Goal: Information Seeking & Learning: Find specific fact

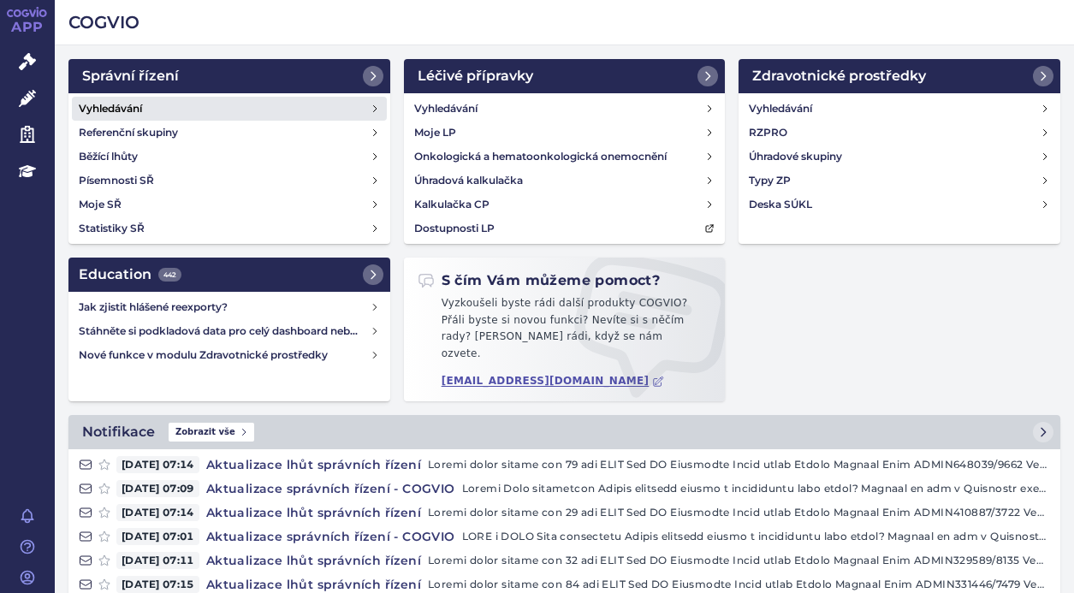
click at [126, 115] on h4 "Vyhledávání" at bounding box center [110, 108] width 63 height 17
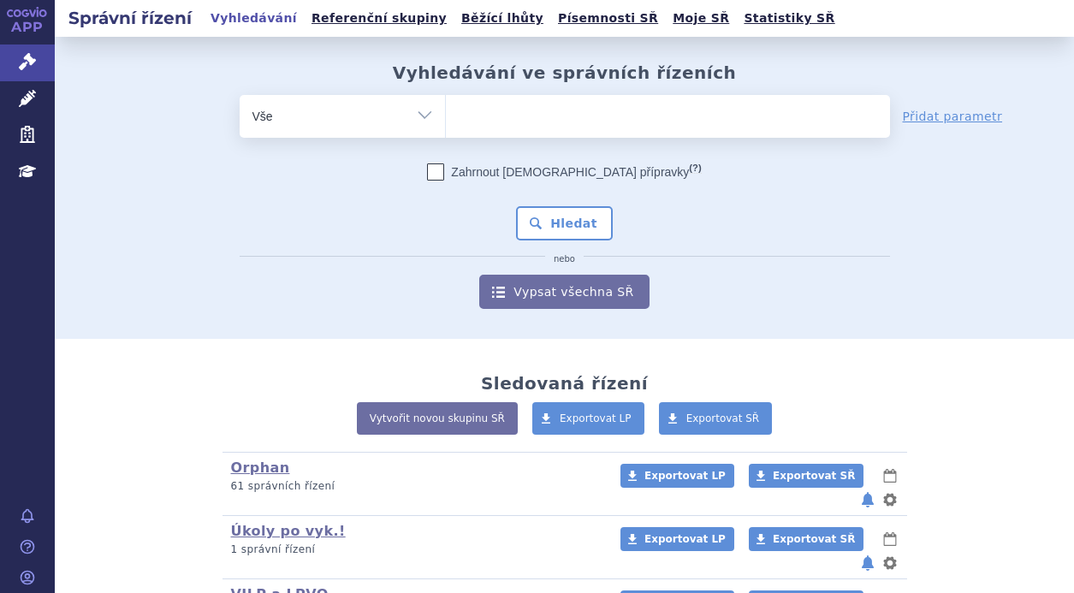
click at [492, 115] on ul at bounding box center [668, 113] width 444 height 36
click at [446, 115] on select at bounding box center [445, 115] width 1 height 43
paste input "0016600"
type input "0016600"
select select "0016600"
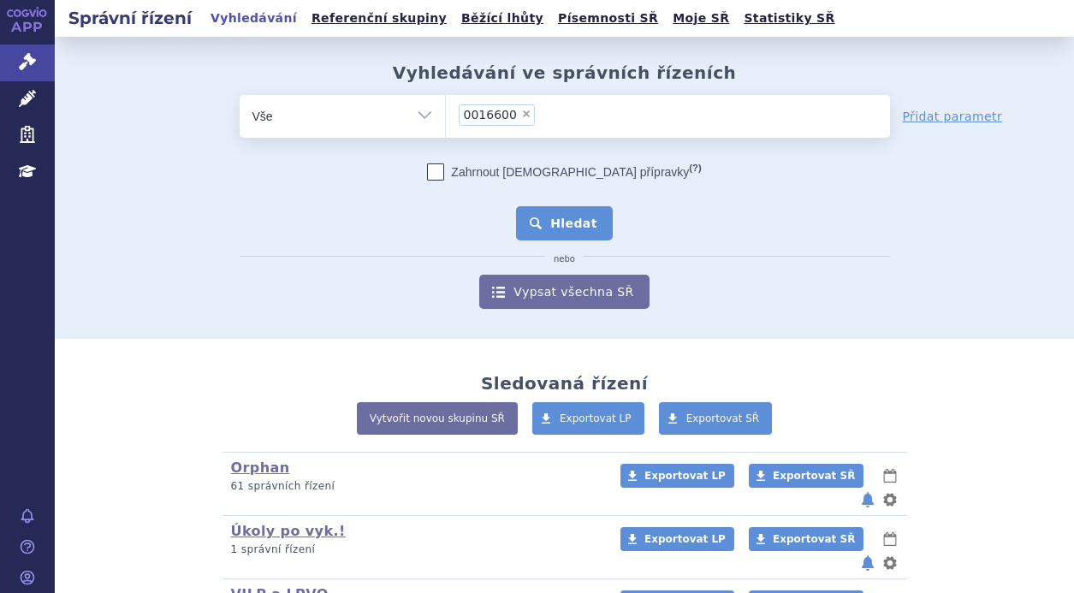
click at [594, 219] on button "Hledat" at bounding box center [564, 223] width 97 height 34
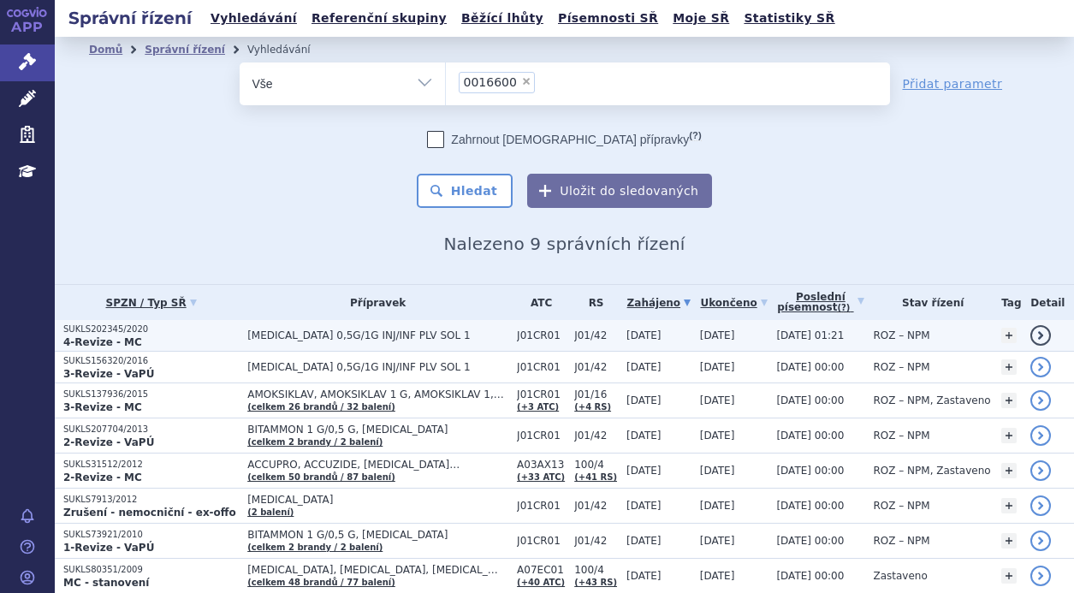
click at [257, 329] on span "UNASYN 0,5G/1G INJ/INF PLV SOL 1" at bounding box center [375, 335] width 257 height 12
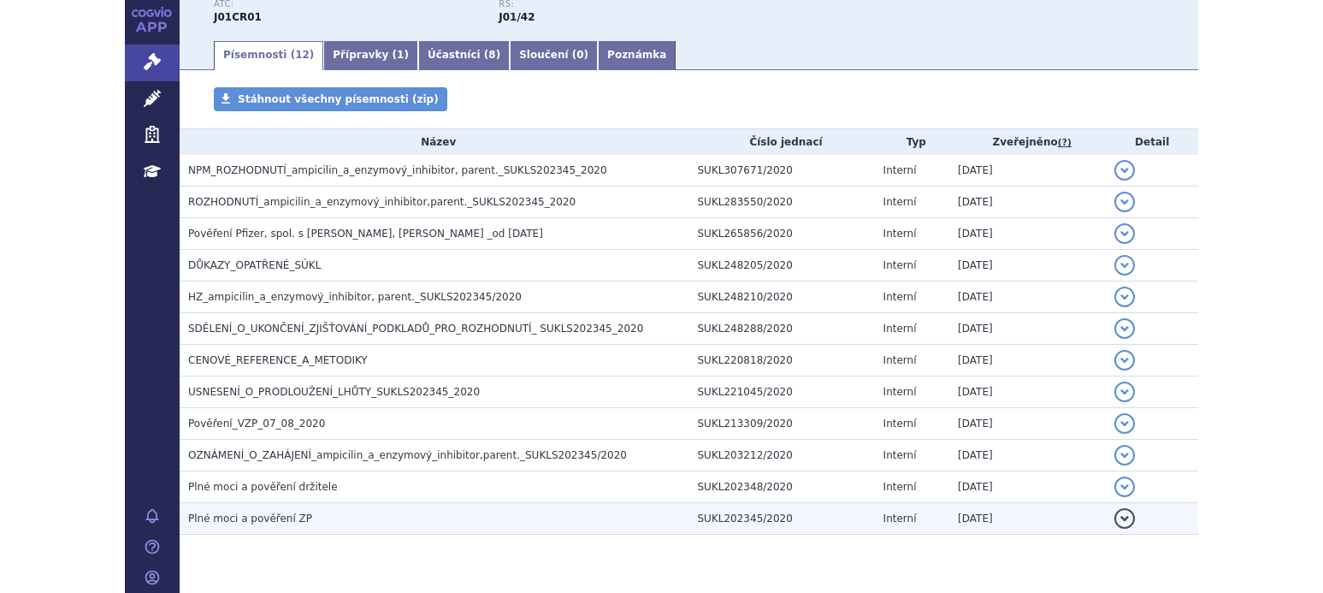
scroll to position [257, 0]
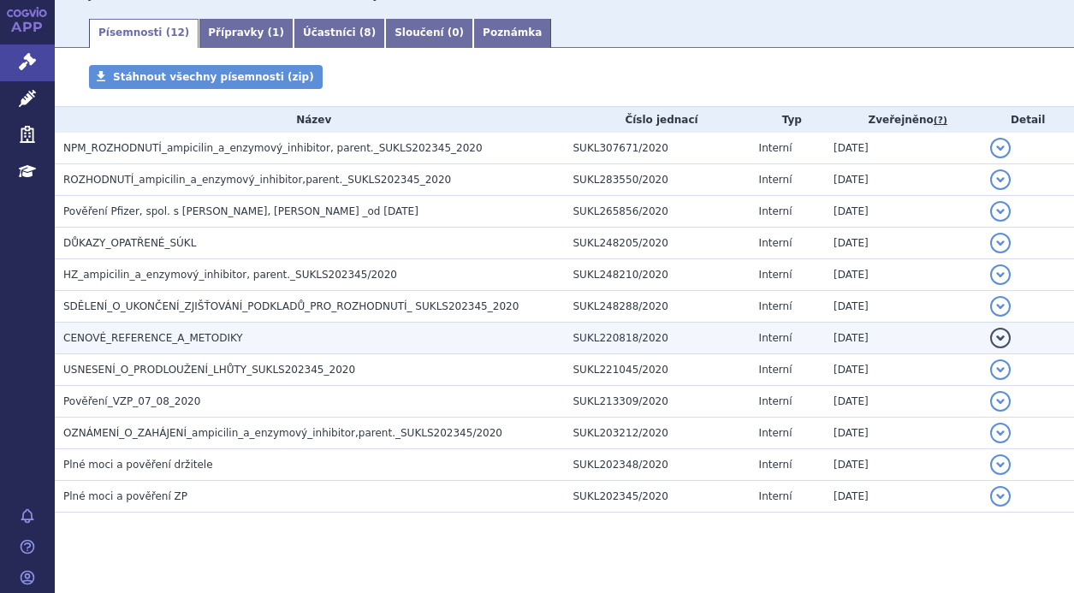
click at [205, 328] on td "CENOVÉ_REFERENCE_A_METODIKY" at bounding box center [310, 339] width 510 height 32
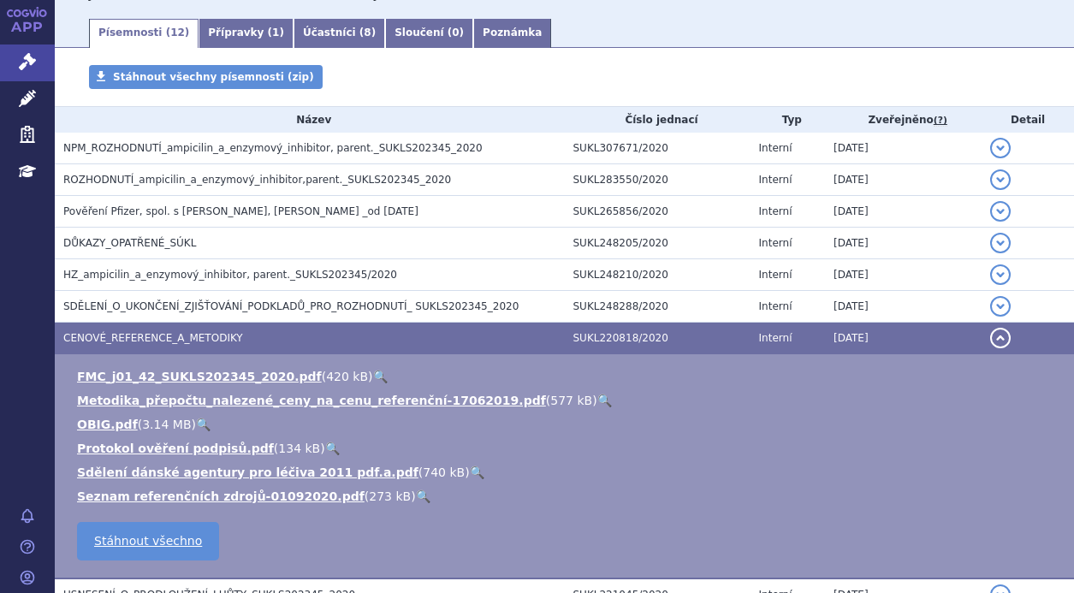
click at [373, 375] on link "🔍" at bounding box center [380, 377] width 15 height 14
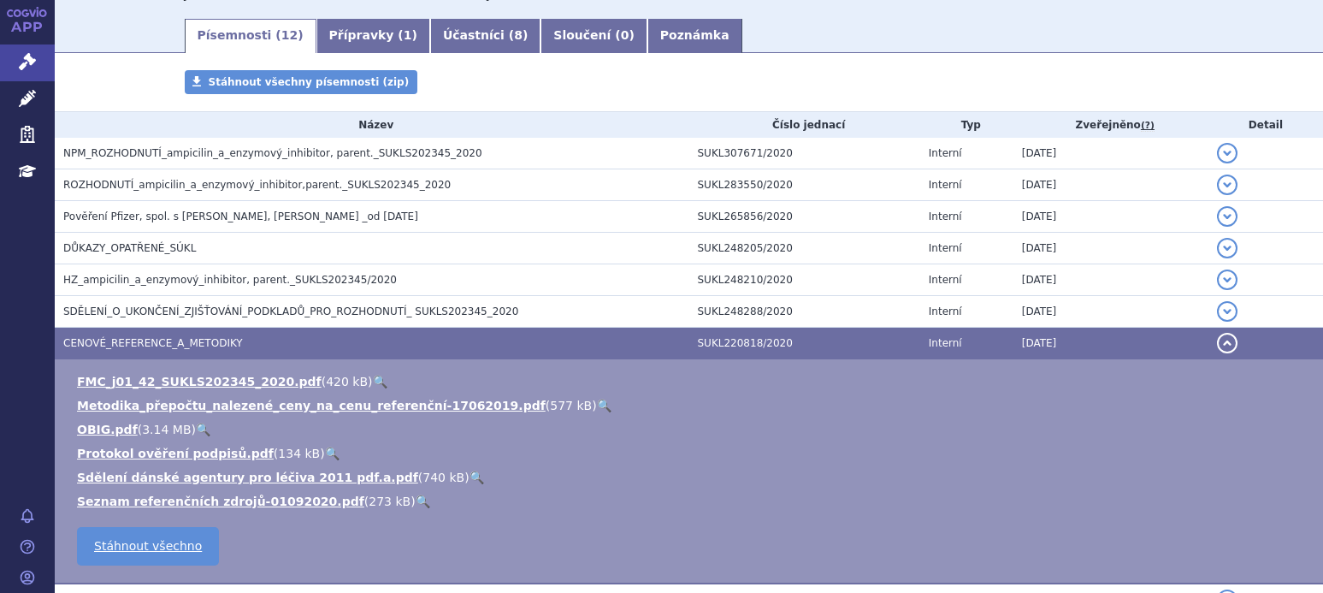
click at [373, 375] on link "🔍" at bounding box center [380, 382] width 15 height 14
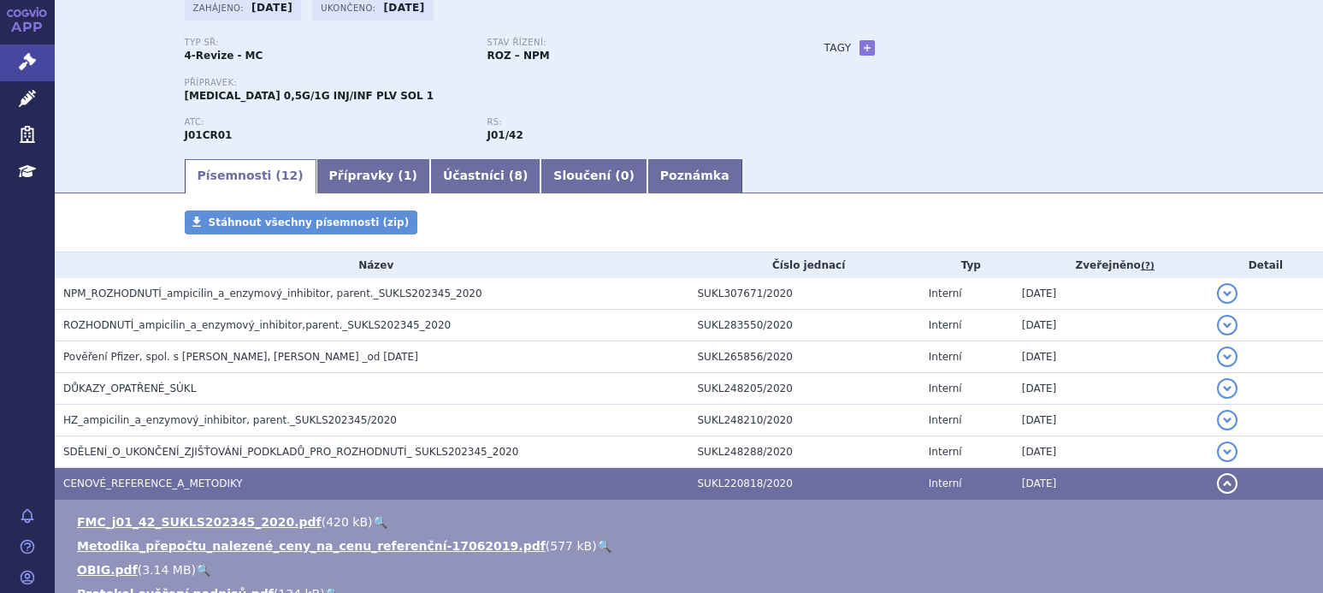
scroll to position [0, 0]
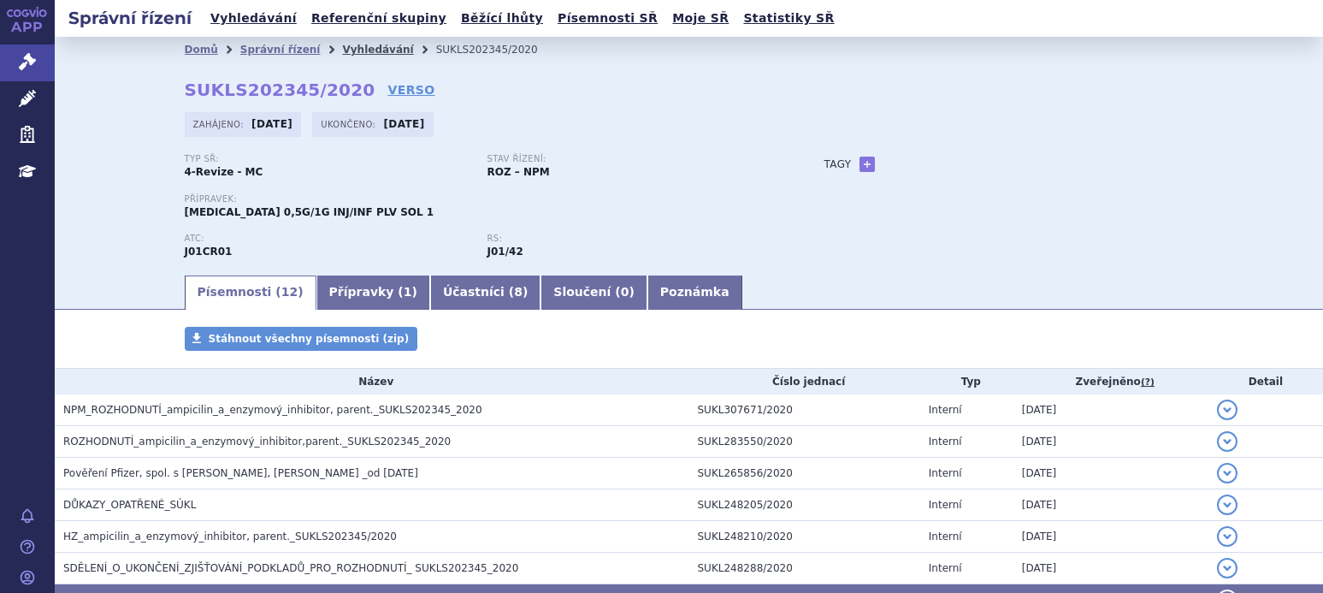
click at [342, 48] on link "Vyhledávání" at bounding box center [377, 50] width 71 height 12
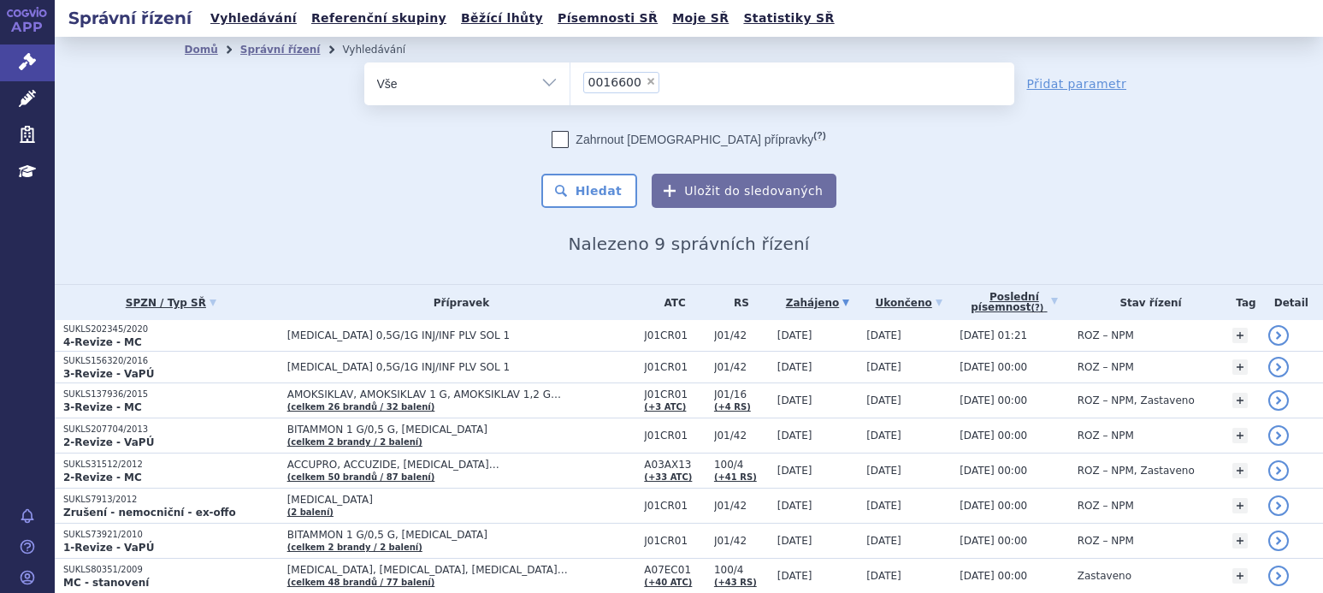
click at [646, 80] on span "×" at bounding box center [651, 81] width 10 height 10
click at [571, 80] on select "0016600" at bounding box center [570, 83] width 1 height 43
select select
type input "J01CR01"
select select "J01CR01"
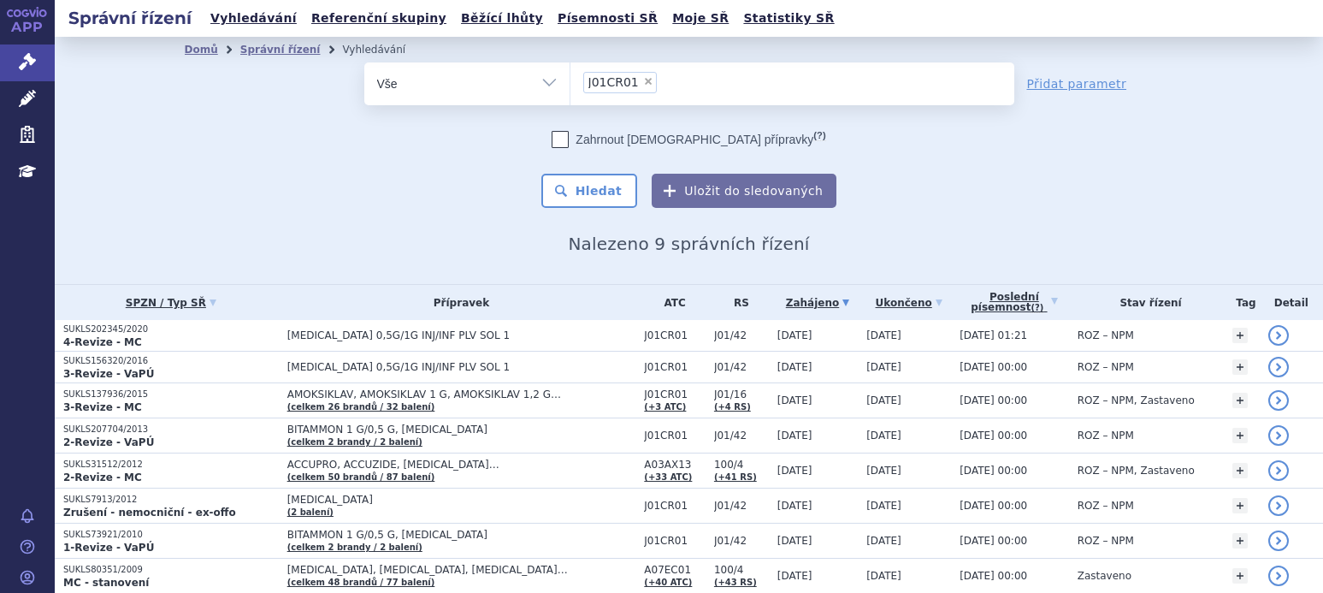
click at [553, 83] on select "Vše Spisová značka Typ SŘ Přípravek/SUKL kód Účastník/Držitel" at bounding box center [466, 81] width 205 height 38
select select "filter-atc-group"
click at [364, 62] on select "Vše Spisová značka Typ SŘ Přípravek/SUKL kód Účastník/Držitel" at bounding box center [466, 81] width 205 height 38
click at [595, 92] on ul at bounding box center [793, 80] width 444 height 36
click at [571, 92] on select at bounding box center [570, 83] width 1 height 43
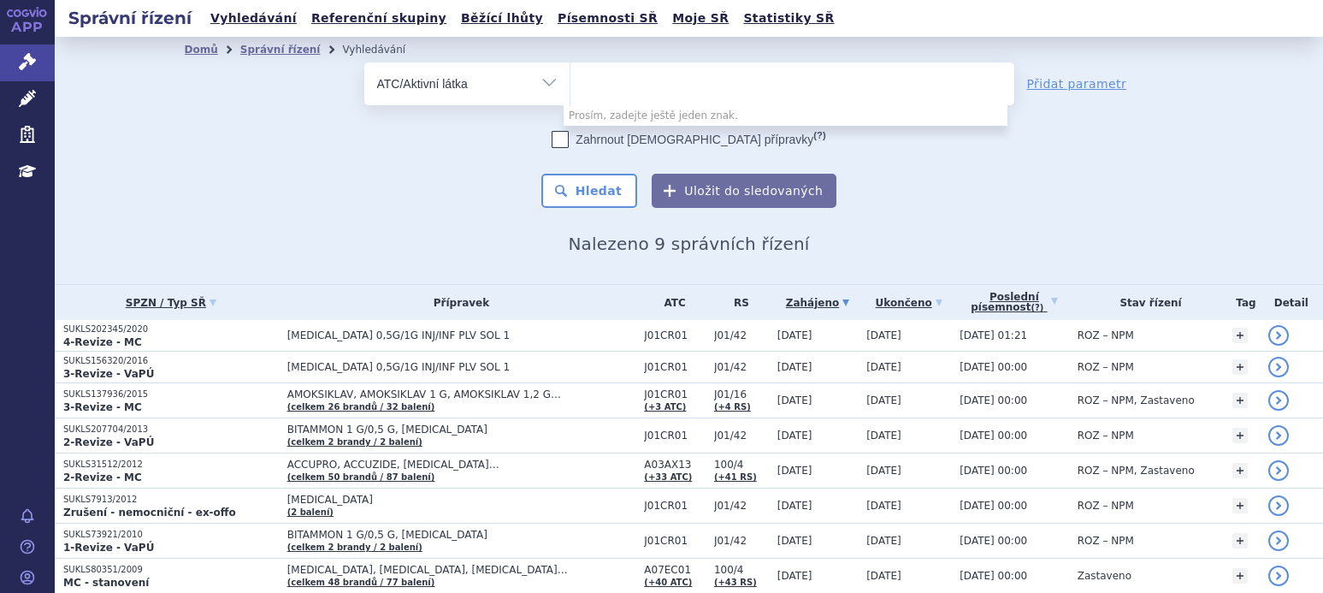
paste input "J01CR01"
type input "J01CR01"
select select "J01CR01"
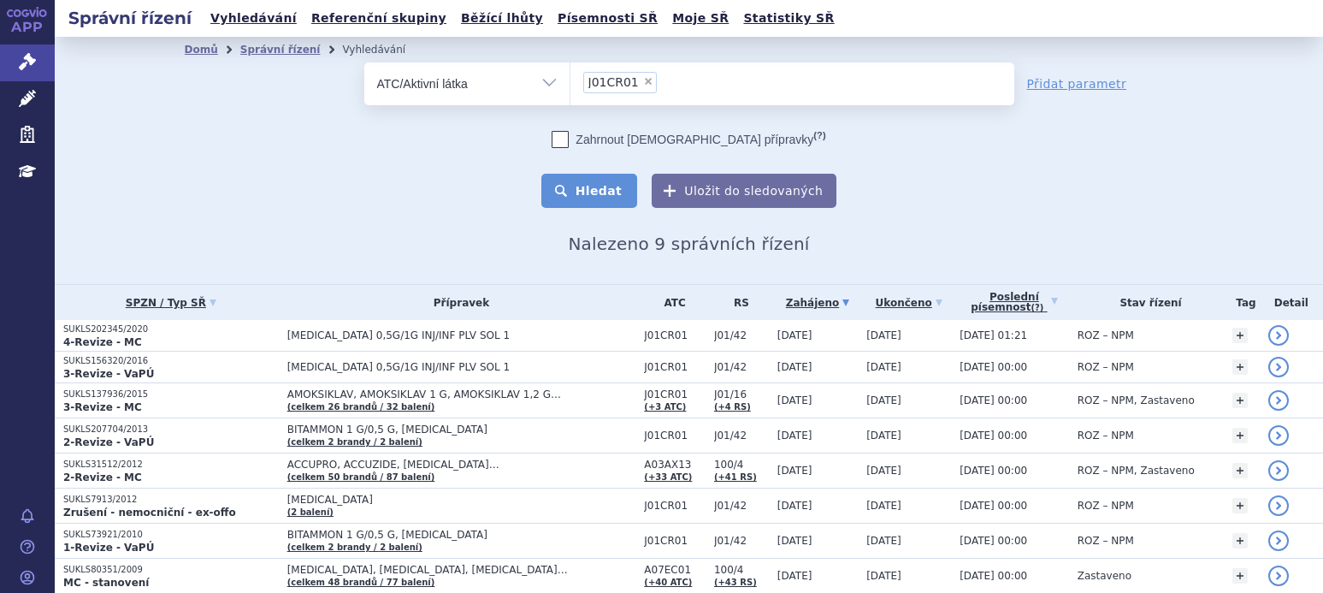
click at [589, 192] on button "Hledat" at bounding box center [590, 191] width 97 height 34
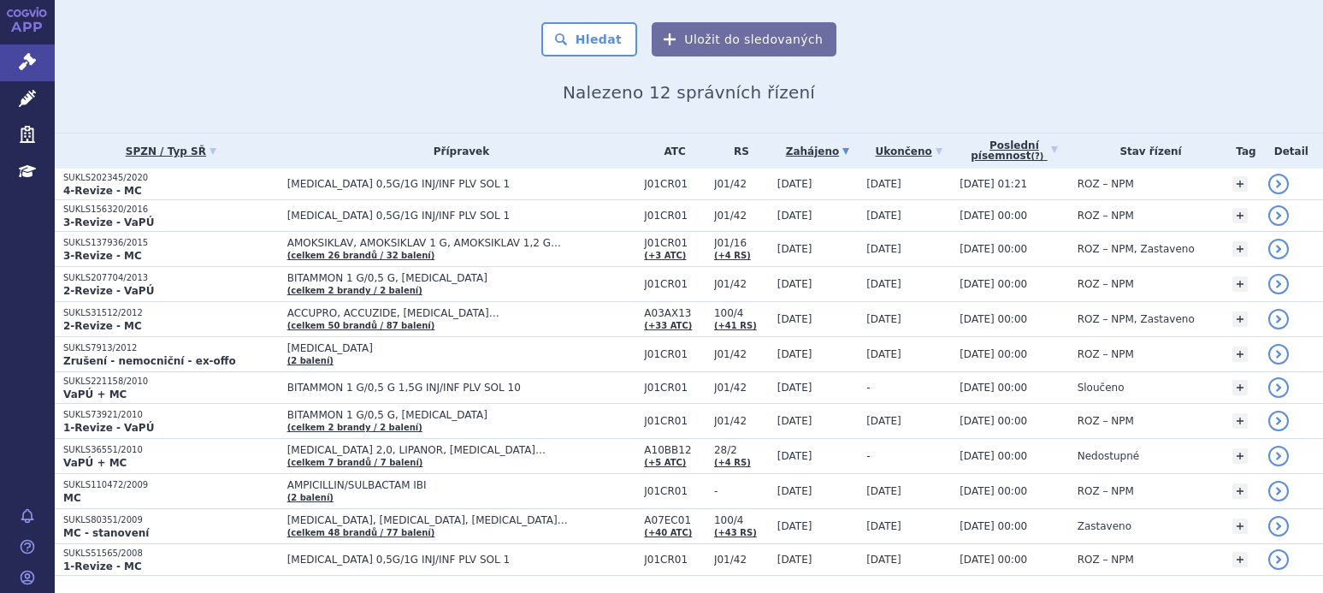
scroll to position [171, 0]
